Goal: Book appointment/travel/reservation

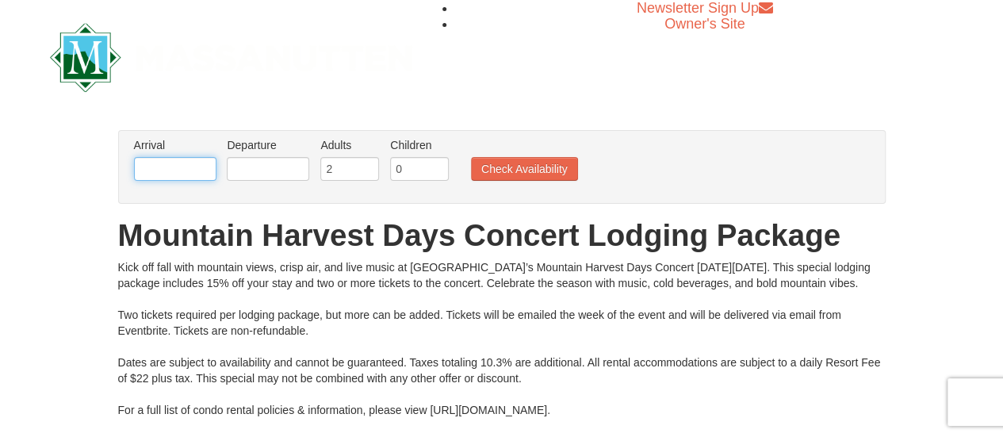
click at [167, 172] on input "text" at bounding box center [175, 169] width 82 height 24
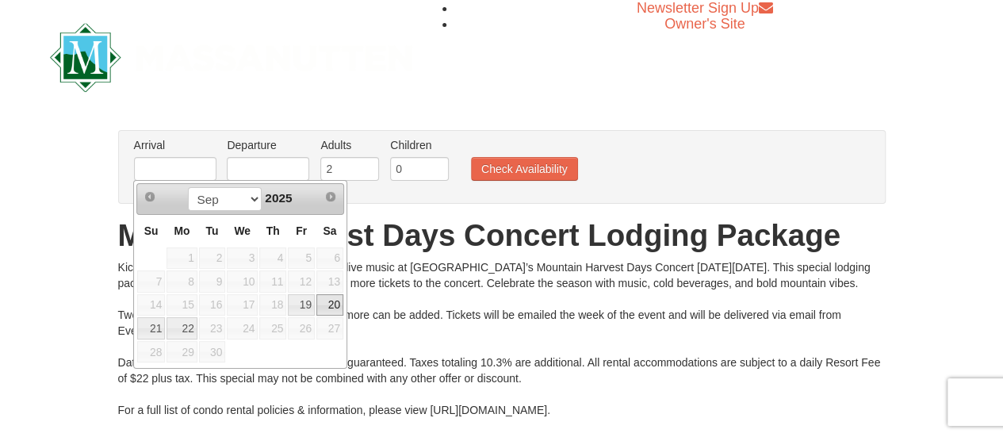
click at [328, 302] on link "20" at bounding box center [329, 305] width 27 height 22
type input "[DATE]"
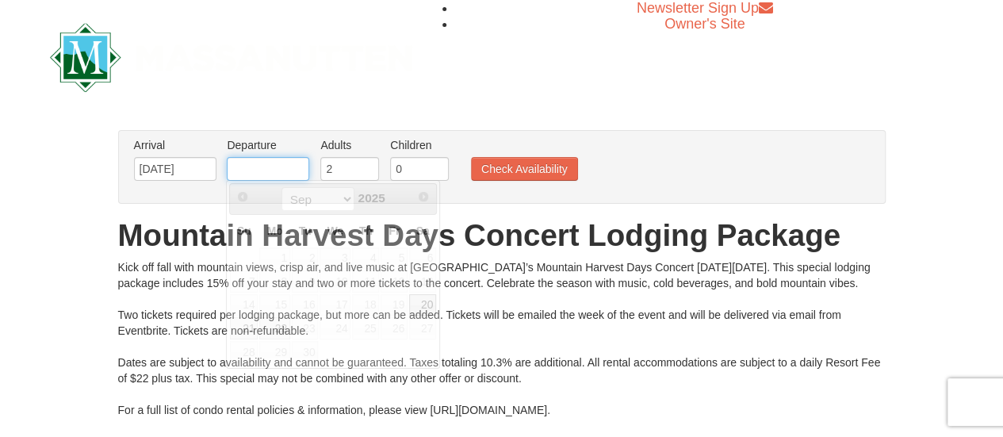
click at [289, 162] on input "text" at bounding box center [268, 169] width 82 height 24
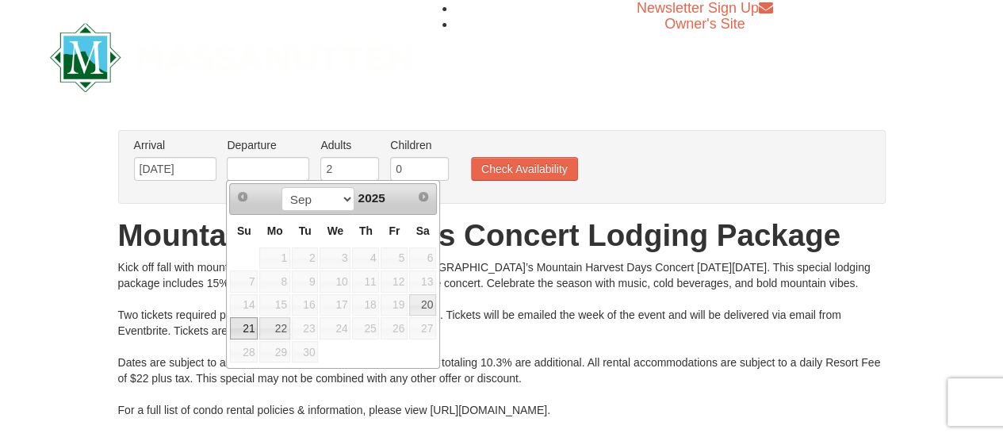
click at [249, 321] on link "21" at bounding box center [244, 328] width 28 height 22
type input "[DATE]"
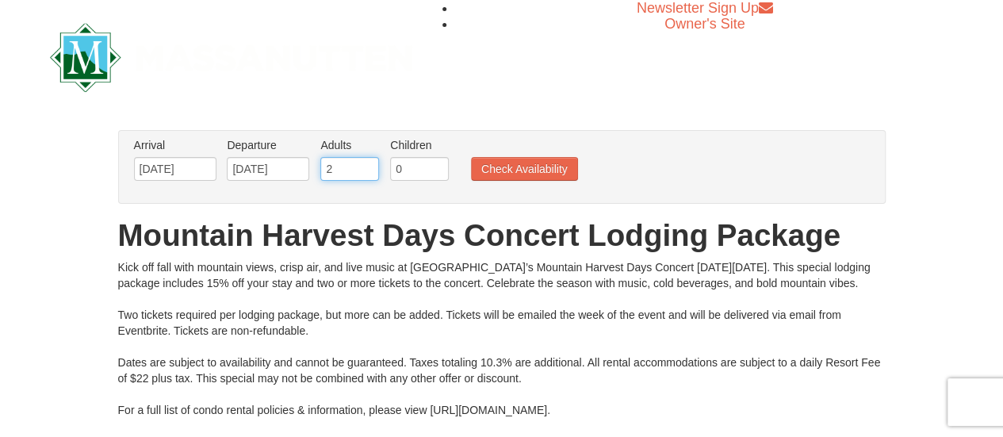
click at [350, 172] on input "2" at bounding box center [349, 169] width 59 height 24
click at [367, 165] on input "3" at bounding box center [349, 169] width 59 height 24
click at [367, 165] on input "4" at bounding box center [349, 169] width 59 height 24
click at [367, 165] on input "5" at bounding box center [349, 169] width 59 height 24
type input "6"
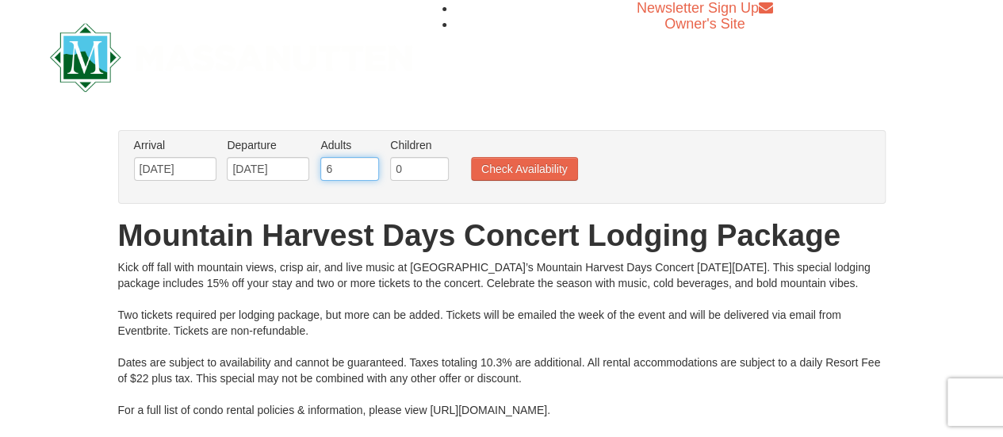
click at [367, 165] on input "6" at bounding box center [349, 169] width 59 height 24
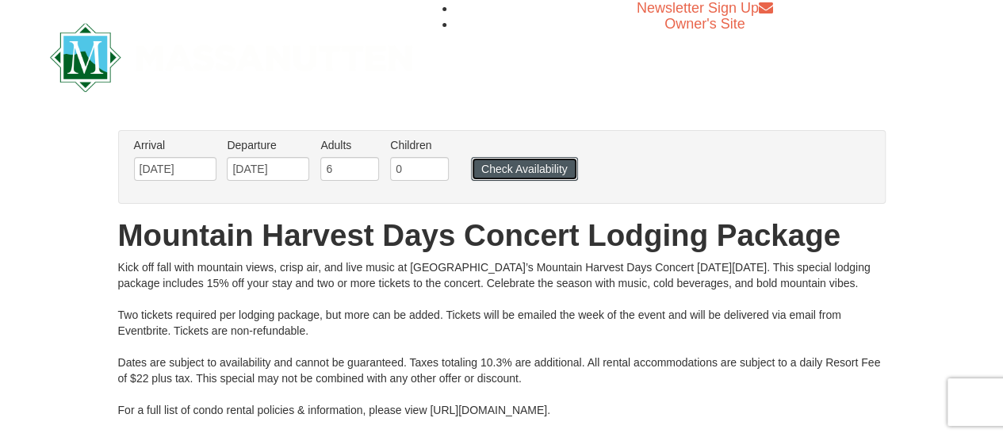
click at [496, 166] on button "Check Availability" at bounding box center [524, 169] width 107 height 24
